Goal: Complete application form

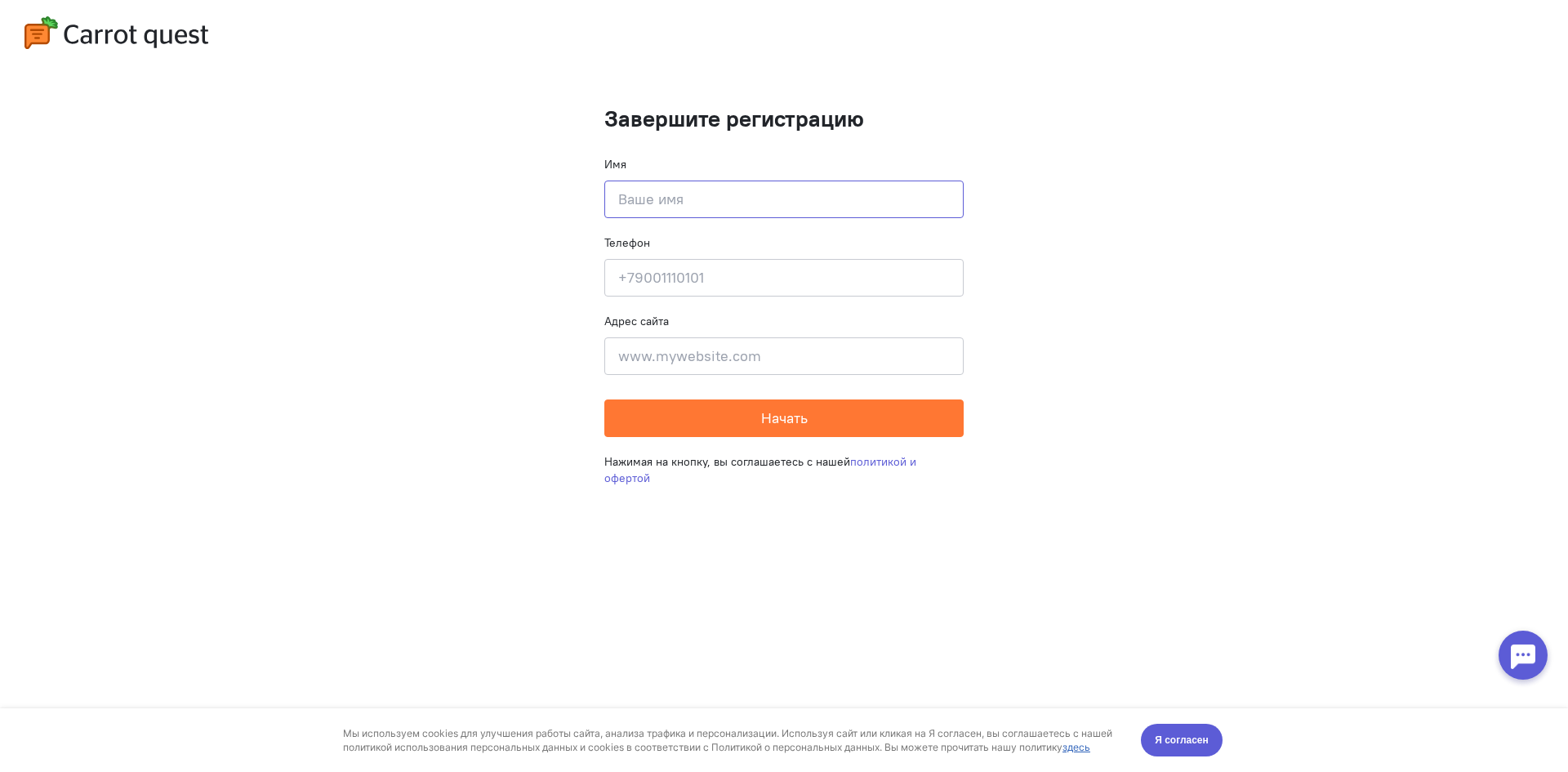
click at [656, 193] on input at bounding box center [784, 199] width 360 height 38
type input "[PERSON_NAME]"
type input "[PHONE_NUMBER]"
type input "[GEOGRAPHIC_DATA], Героев Бреста 25\85"
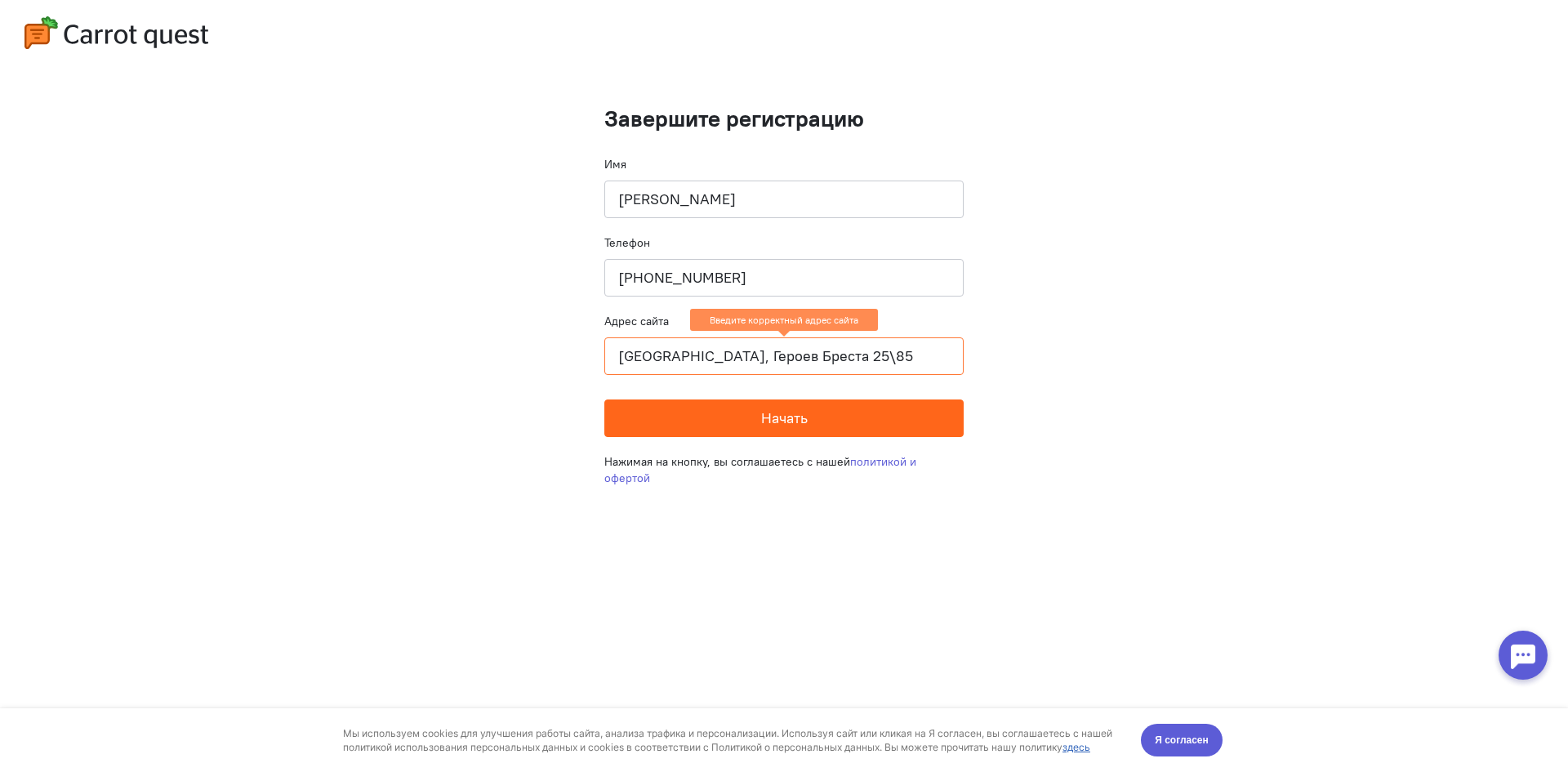
click at [763, 416] on span "Начать" at bounding box center [784, 418] width 47 height 19
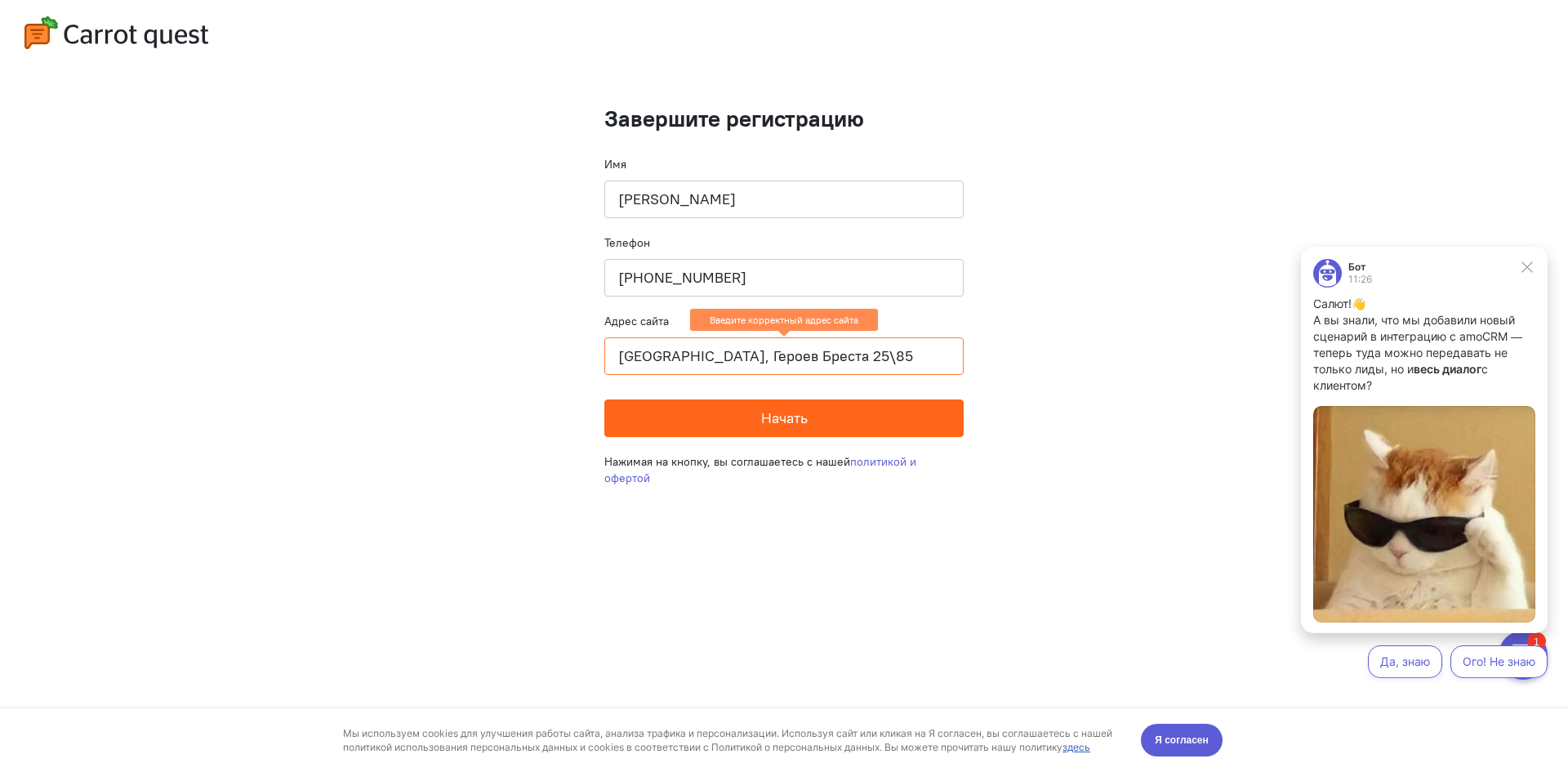
click at [792, 422] on span "Начать" at bounding box center [784, 418] width 47 height 19
click at [749, 362] on input "[GEOGRAPHIC_DATA], Героев Бреста 25\85" at bounding box center [784, 356] width 360 height 38
